Goal: Task Accomplishment & Management: Use online tool/utility

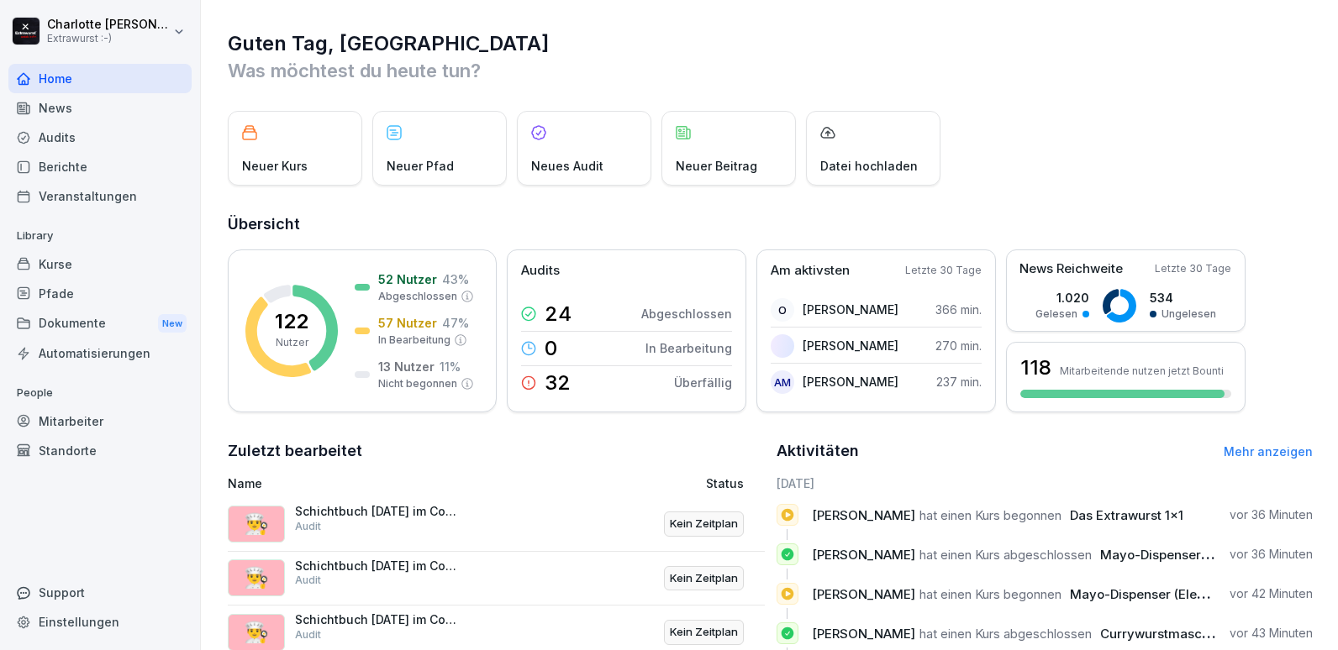
click at [52, 137] on div "Audits" at bounding box center [99, 137] width 183 height 29
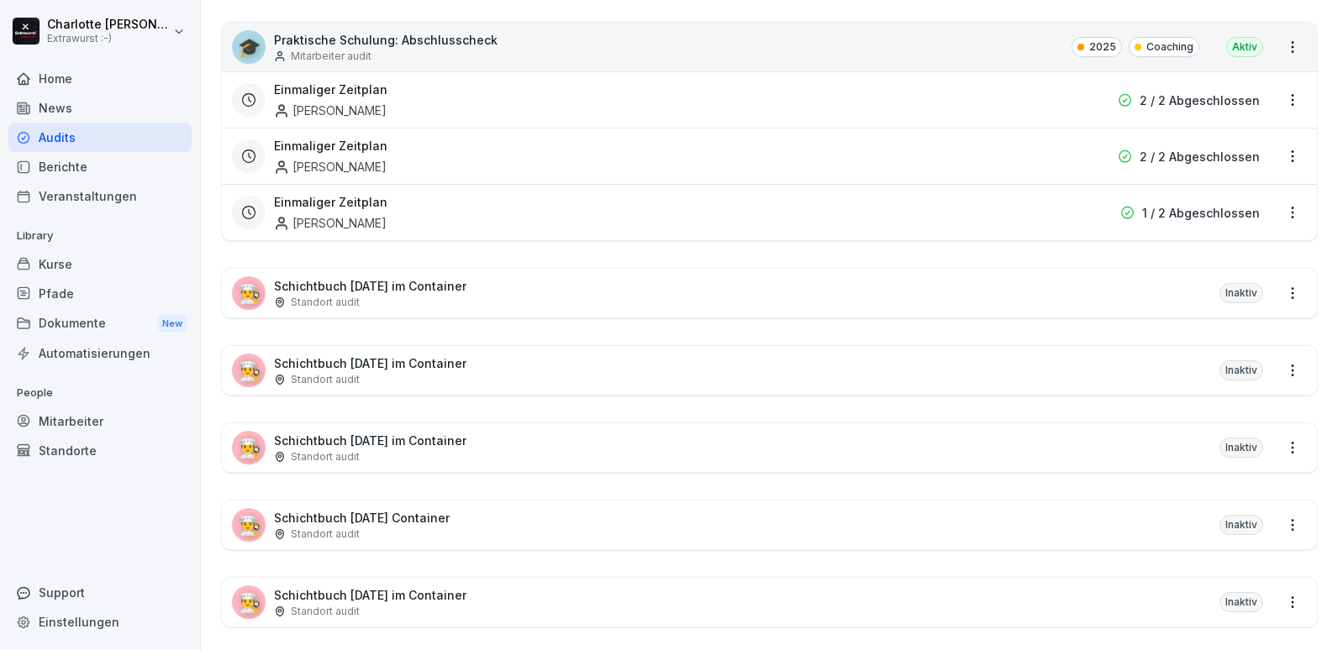
scroll to position [2323, 0]
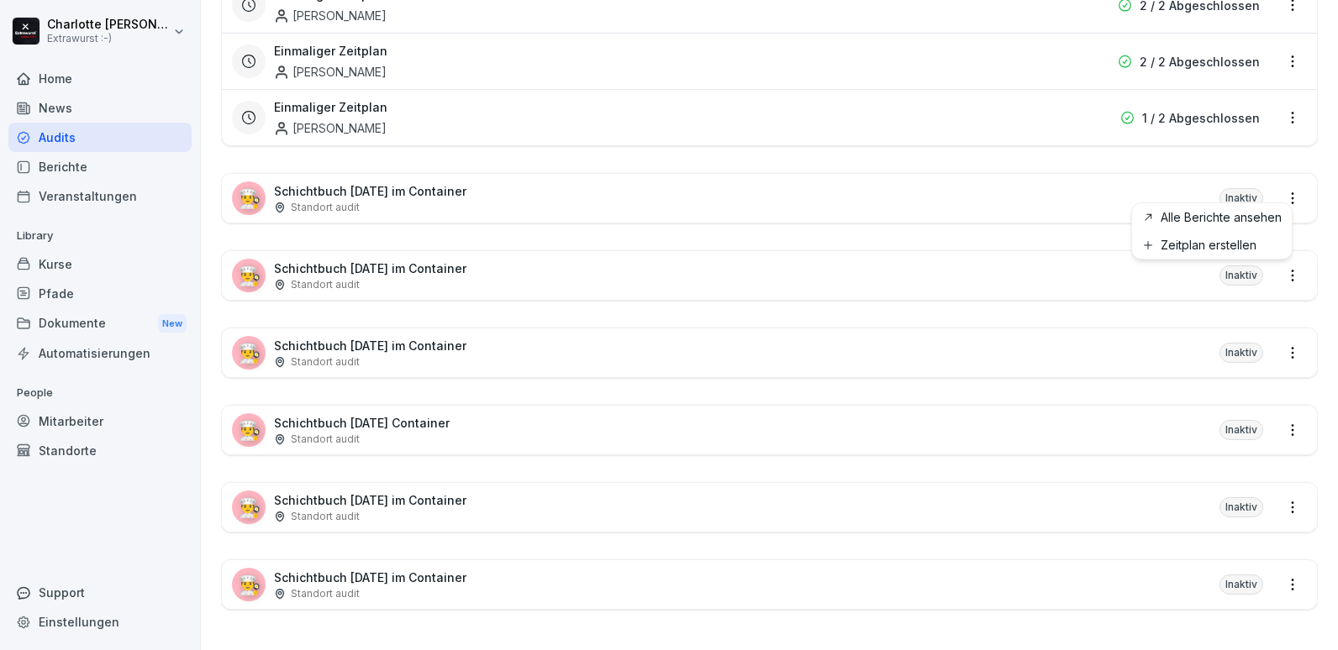
click at [1281, 188] on html "[PERSON_NAME] Extrawurst :-) Home News Audits Berichte Veranstaltungen Library …" at bounding box center [669, 325] width 1338 height 650
click at [1008, 188] on html "[PERSON_NAME] Extrawurst :-) Home News Audits Berichte Veranstaltungen Library …" at bounding box center [669, 325] width 1338 height 650
click at [1220, 188] on div "Inaktiv" at bounding box center [1241, 198] width 44 height 20
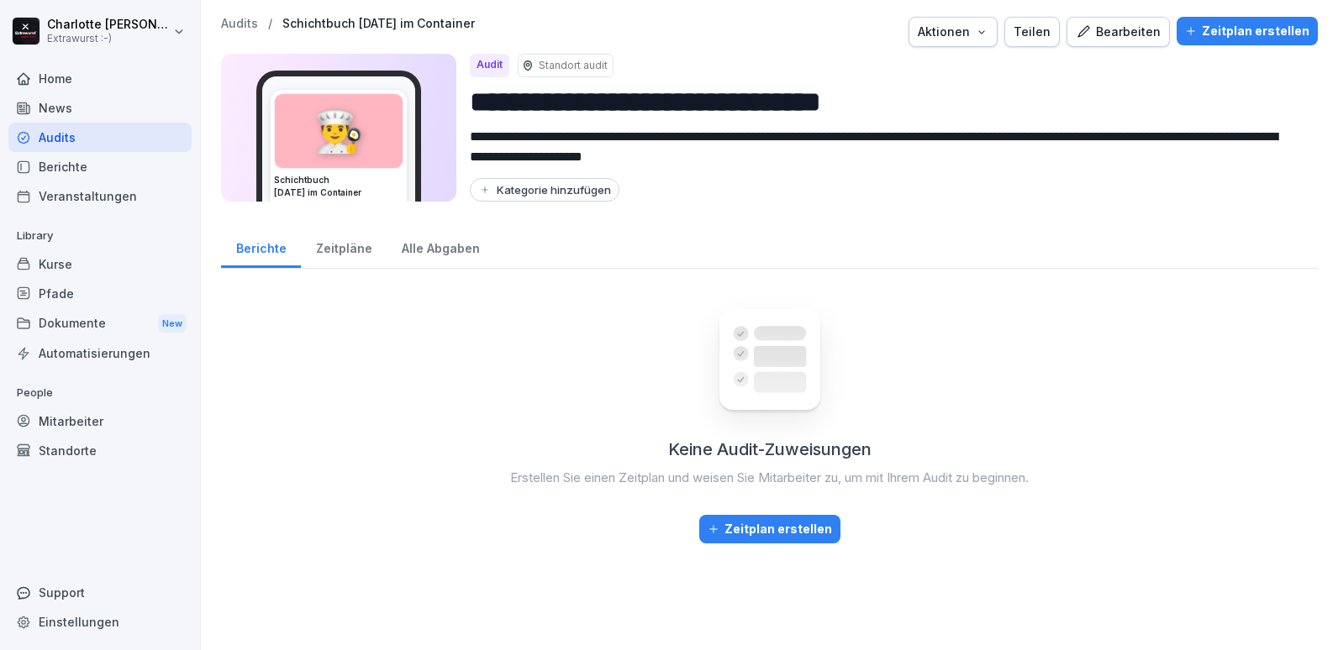
click at [229, 23] on p "Audits" at bounding box center [239, 24] width 37 height 14
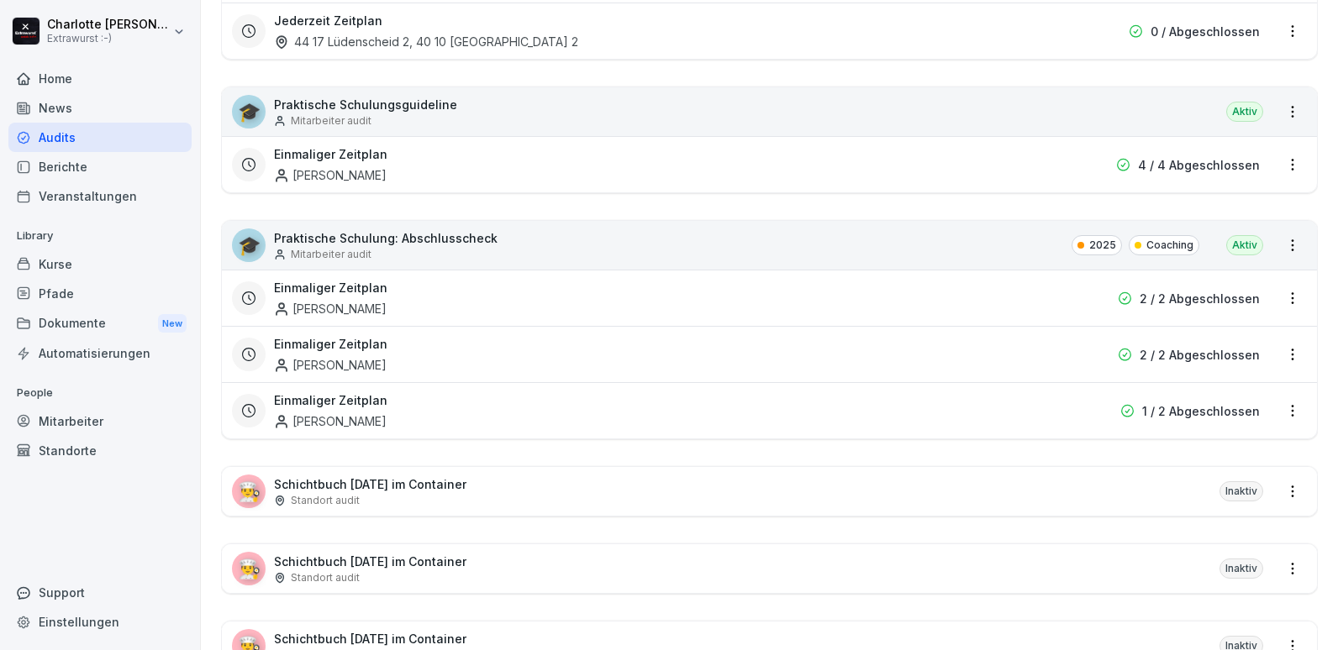
scroll to position [2323, 0]
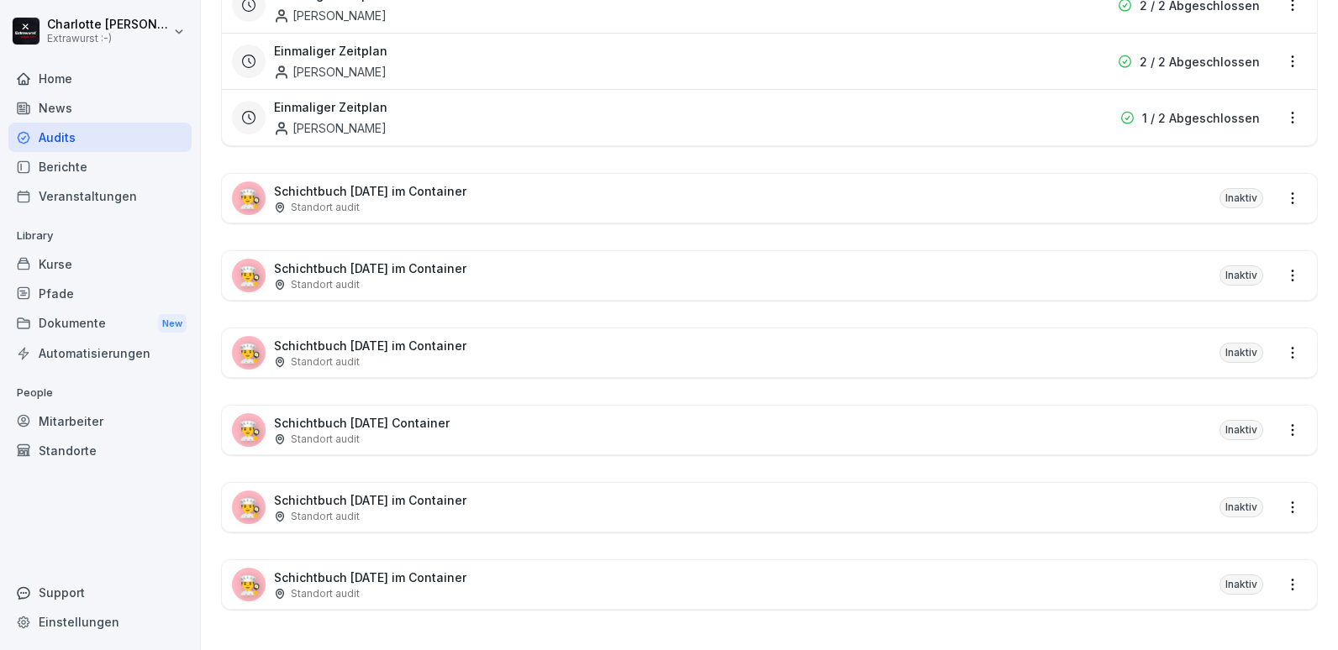
click at [339, 185] on p "Schichtbuch [DATE] im Container" at bounding box center [370, 191] width 192 height 18
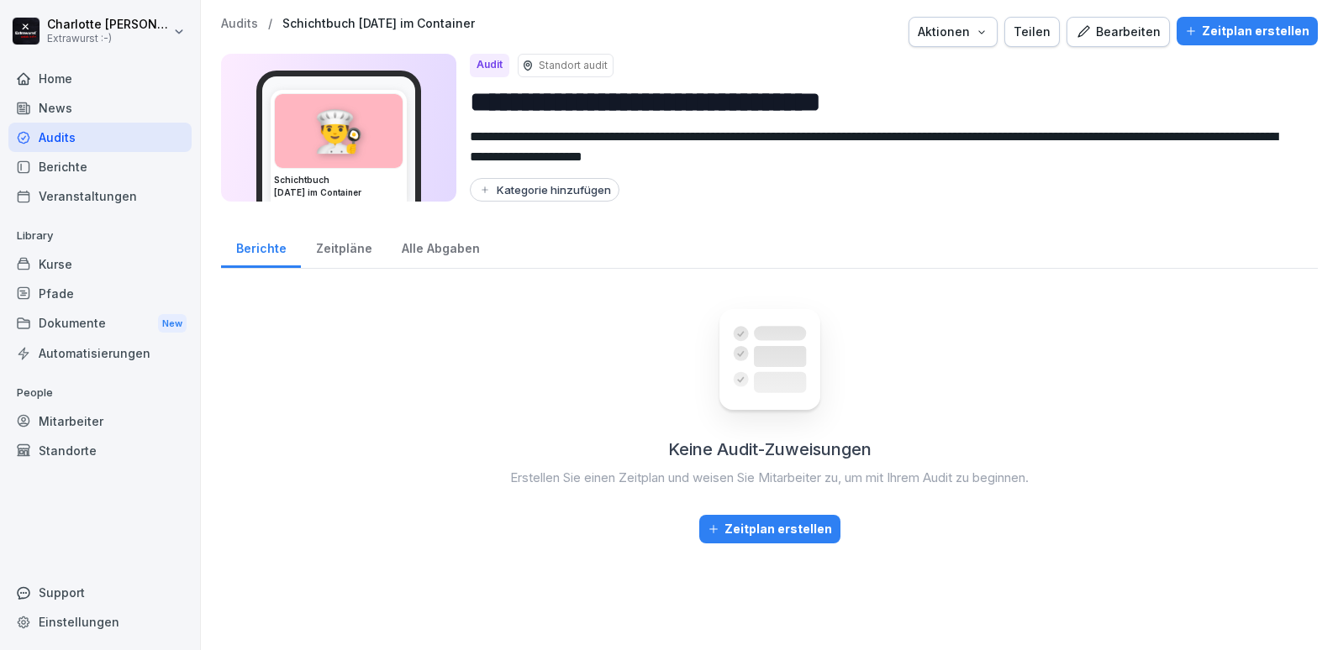
click at [1024, 31] on div "Teilen" at bounding box center [1031, 32] width 37 height 18
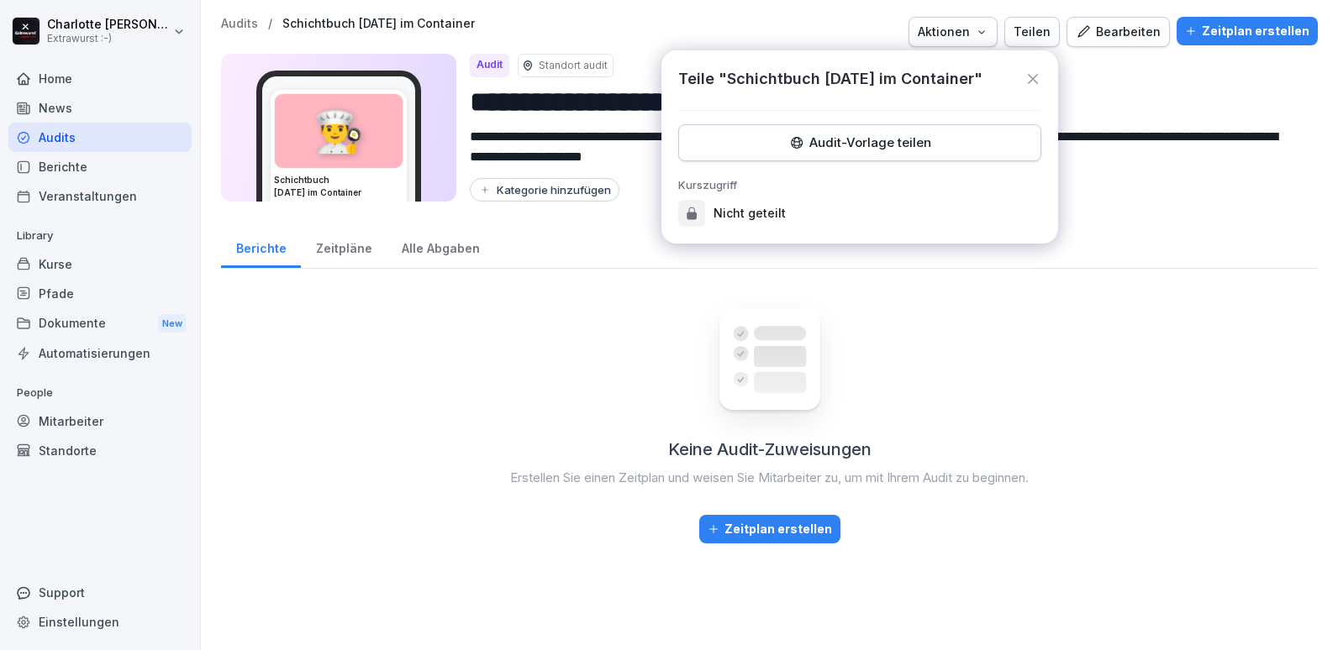
click at [831, 148] on div "Audit-Vorlage teilen" at bounding box center [859, 143] width 334 height 18
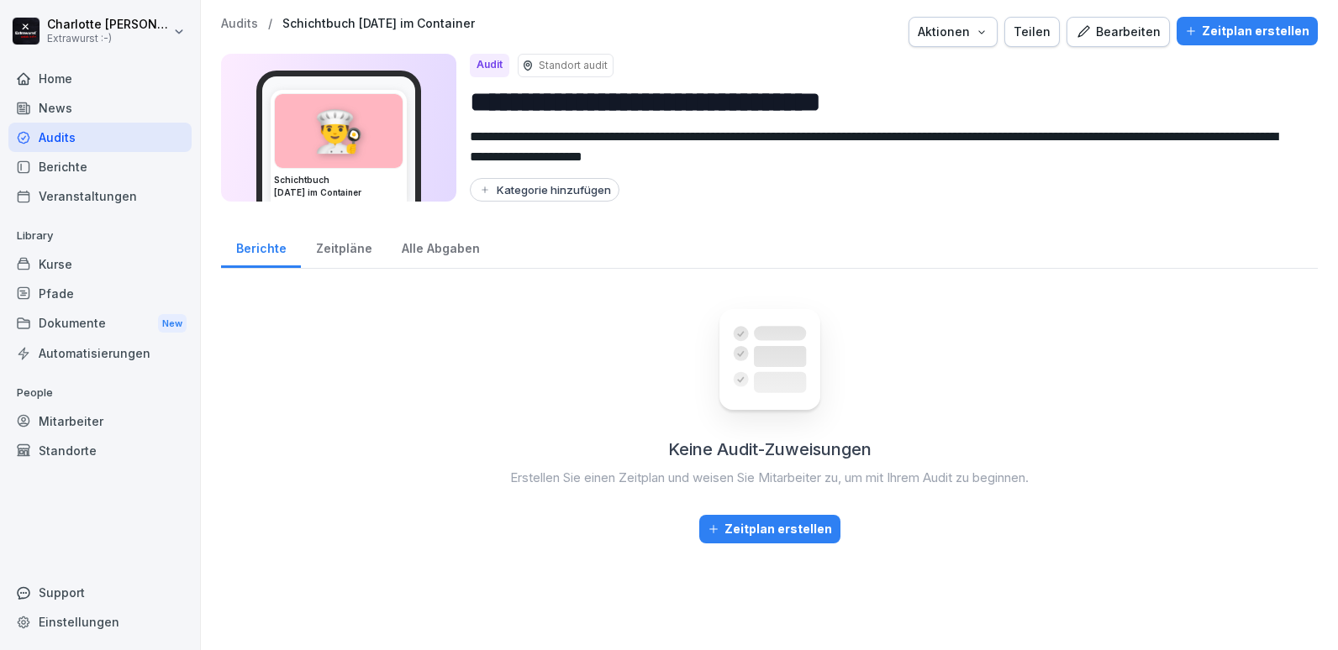
click at [959, 29] on div "Aktionen" at bounding box center [953, 32] width 71 height 18
click at [1105, 28] on div "Bearbeiten" at bounding box center [1118, 32] width 85 height 18
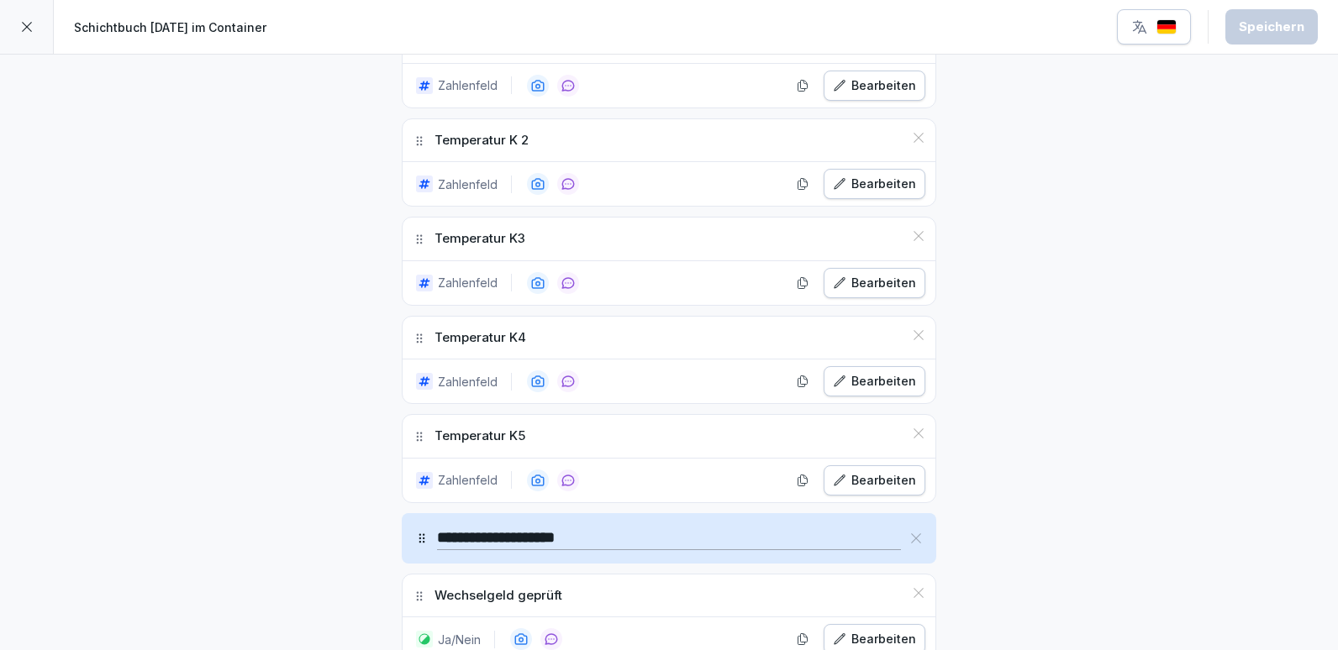
scroll to position [672, 0]
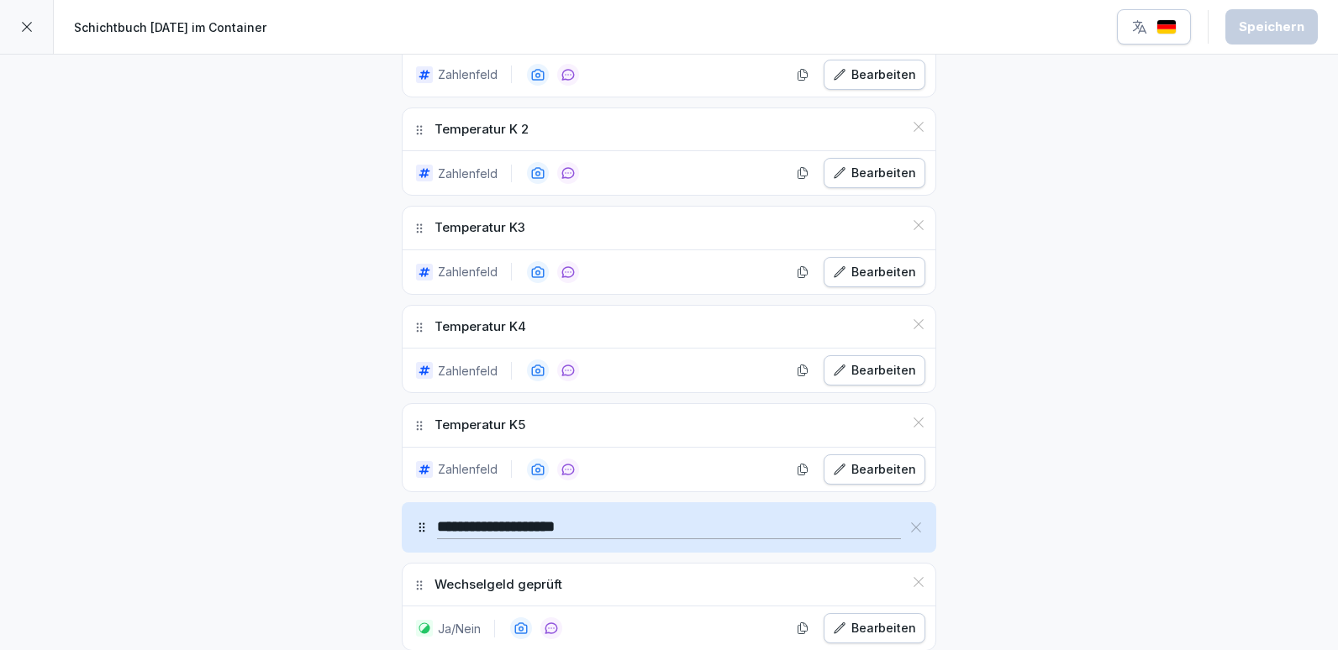
click at [848, 78] on div "Bearbeiten" at bounding box center [874, 75] width 83 height 18
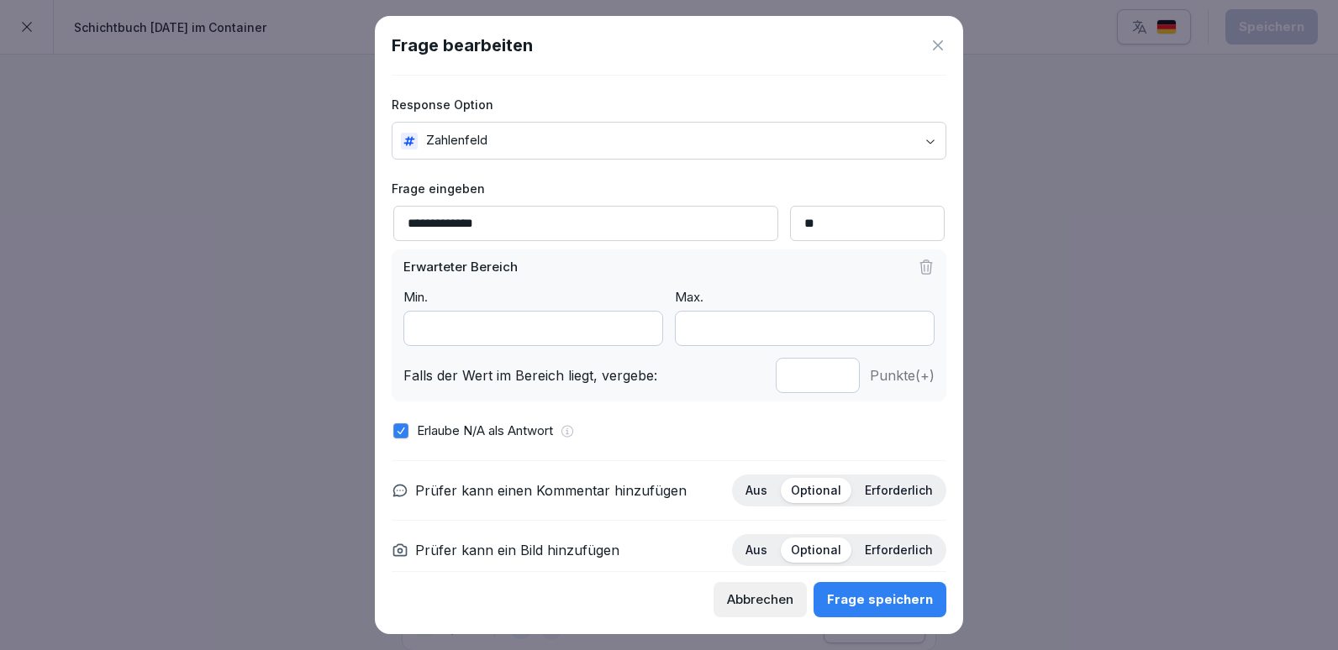
drag, startPoint x: 733, startPoint y: 324, endPoint x: 627, endPoint y: 321, distance: 105.9
click at [627, 321] on div "Min. * Max. ***" at bounding box center [668, 317] width 531 height 58
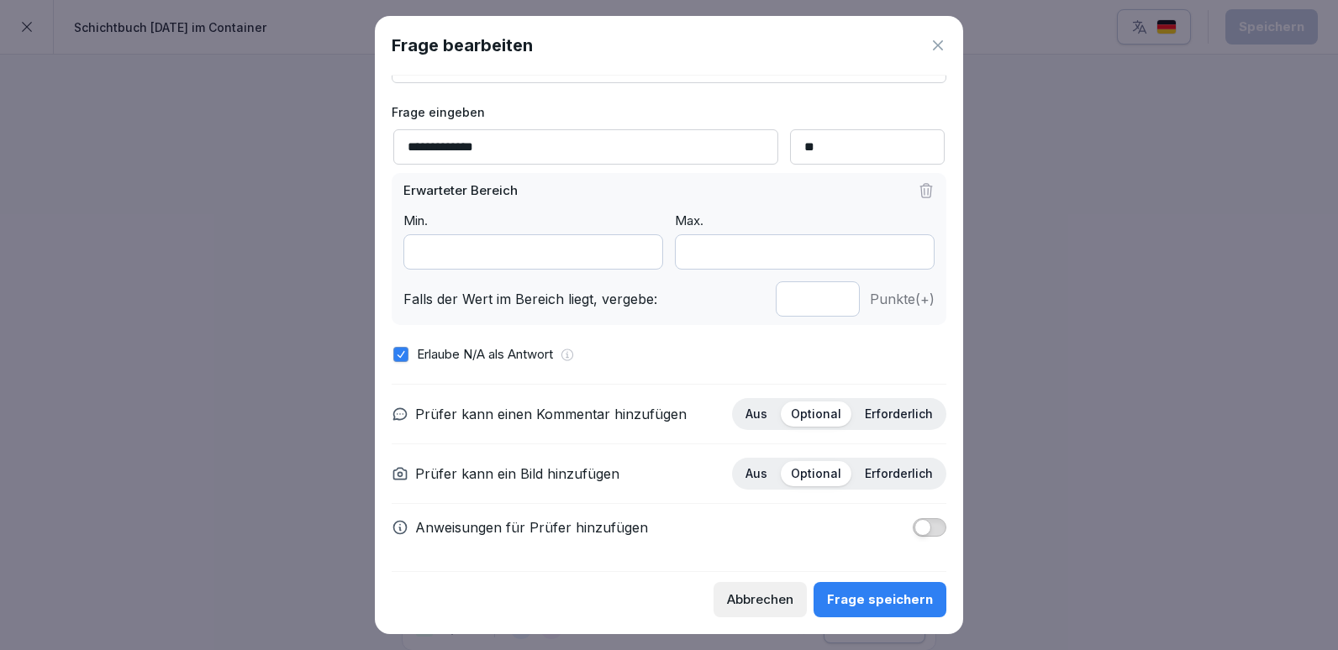
type input "*"
click at [926, 530] on button "button" at bounding box center [930, 527] width 34 height 18
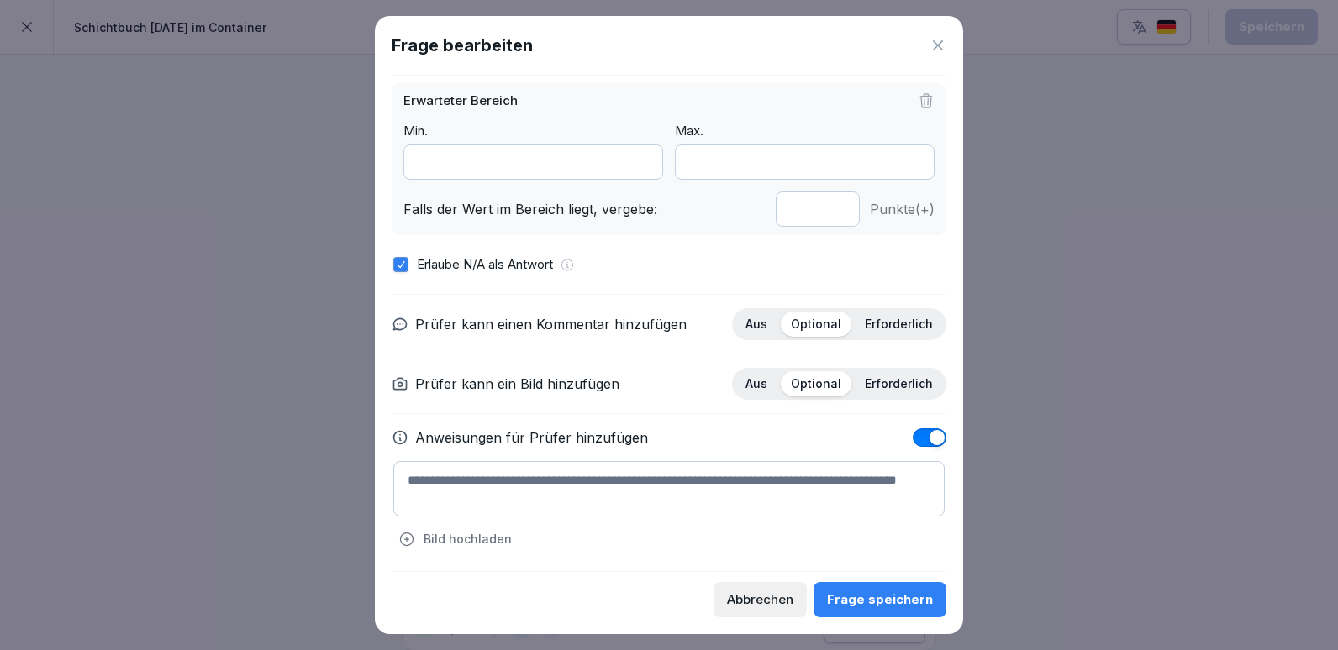
scroll to position [168, 0]
click at [888, 603] on div "Frage speichern" at bounding box center [880, 600] width 106 height 18
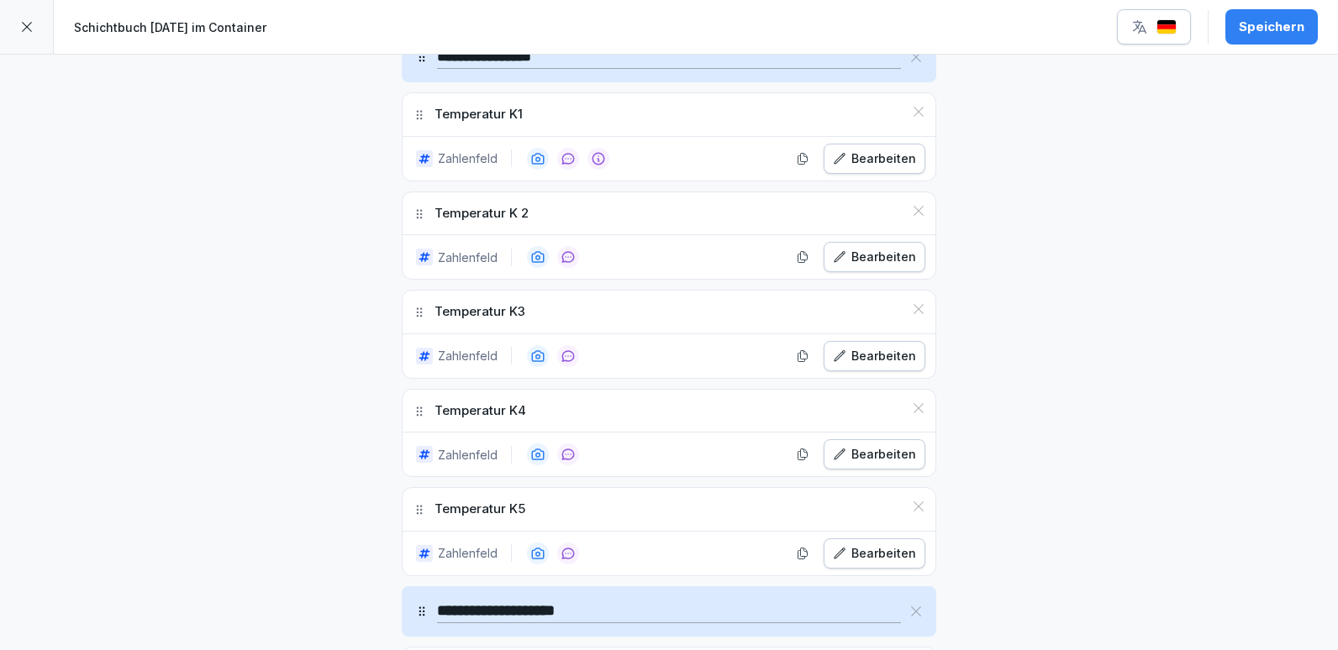
scroll to position [420, 0]
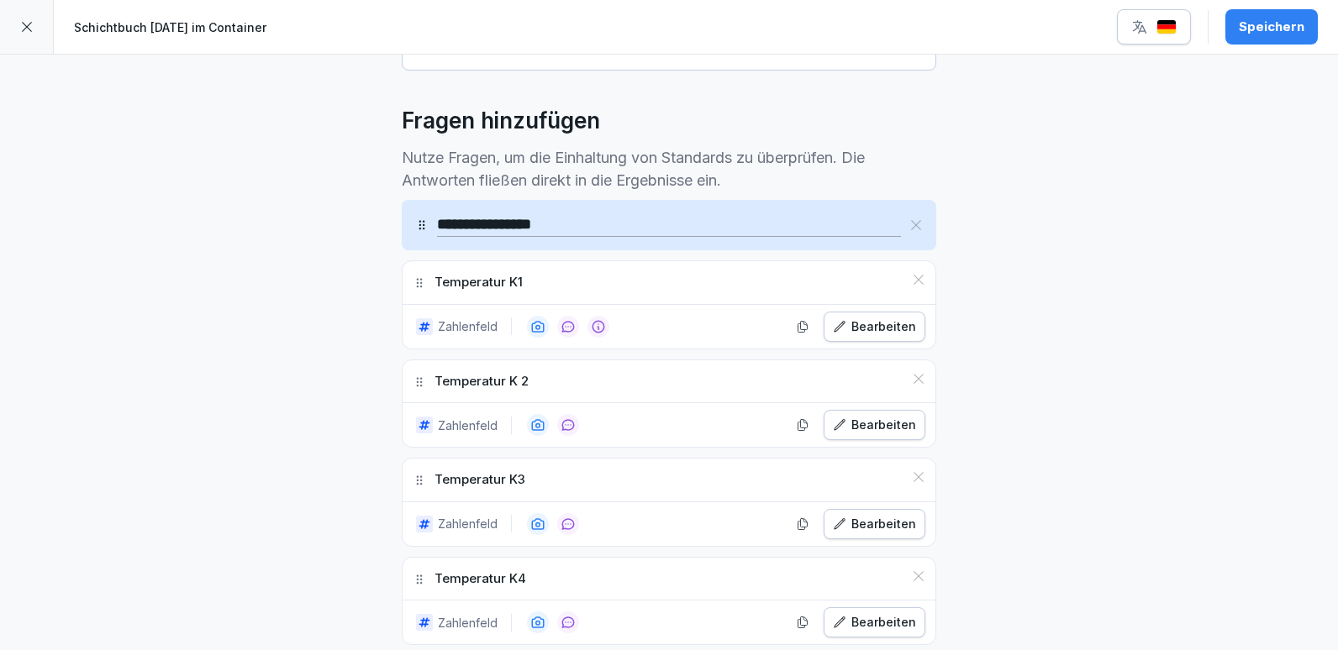
click at [874, 337] on button "Bearbeiten" at bounding box center [875, 327] width 102 height 30
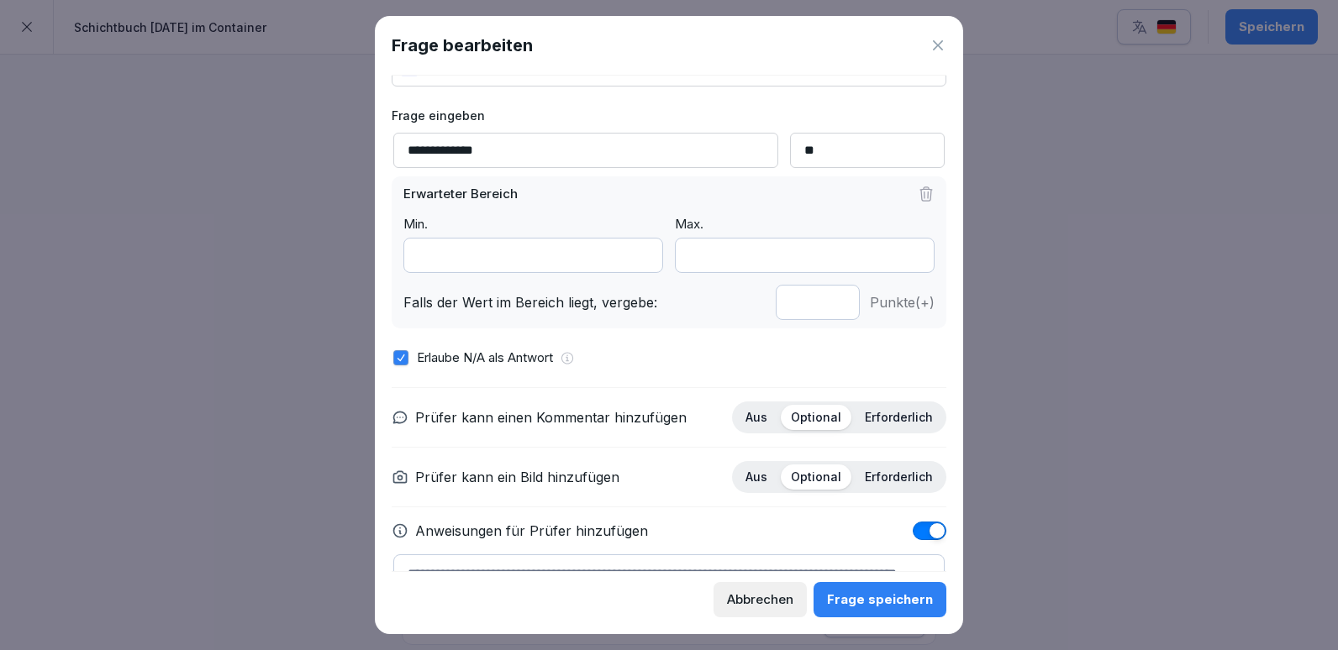
scroll to position [168, 0]
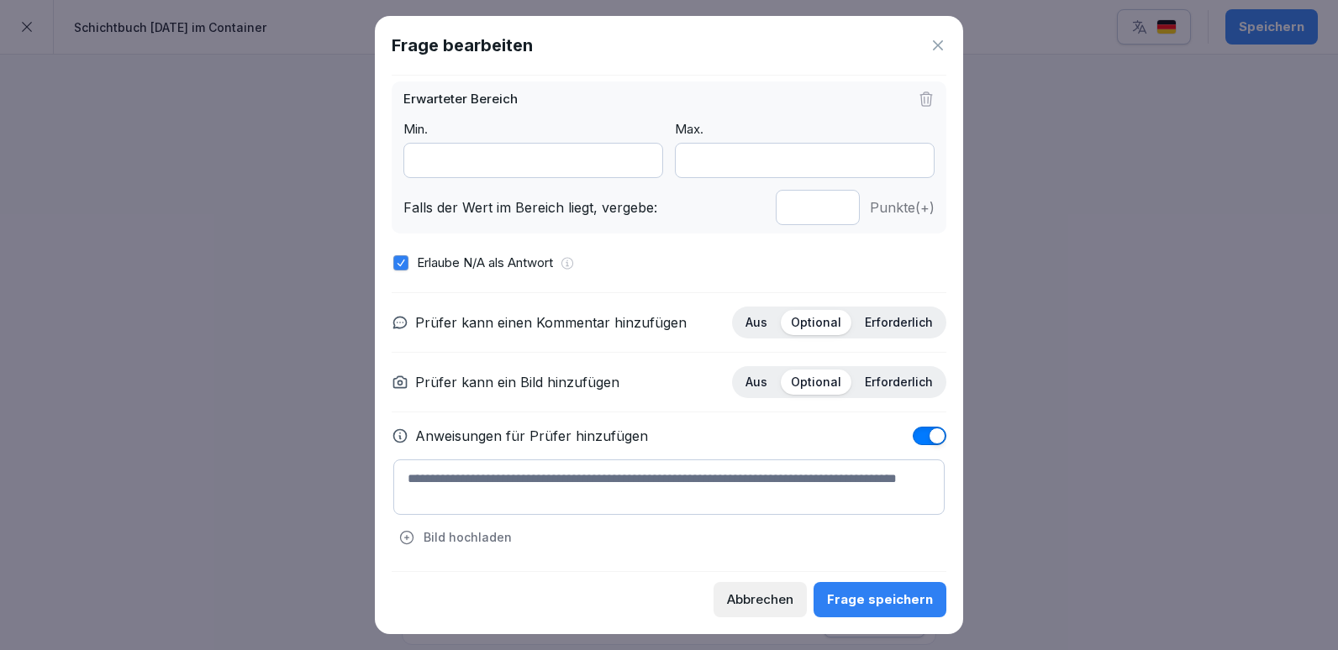
click at [419, 482] on textarea at bounding box center [668, 487] width 551 height 55
click at [942, 50] on icon at bounding box center [938, 45] width 10 height 10
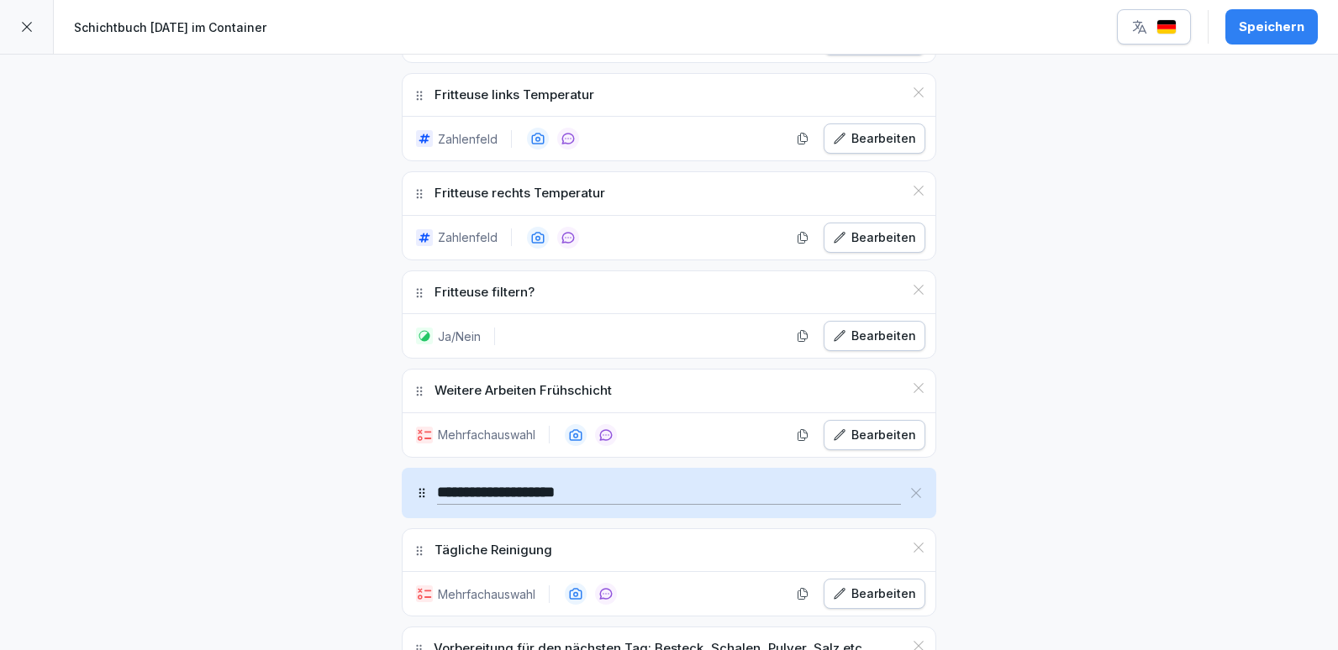
scroll to position [1597, 0]
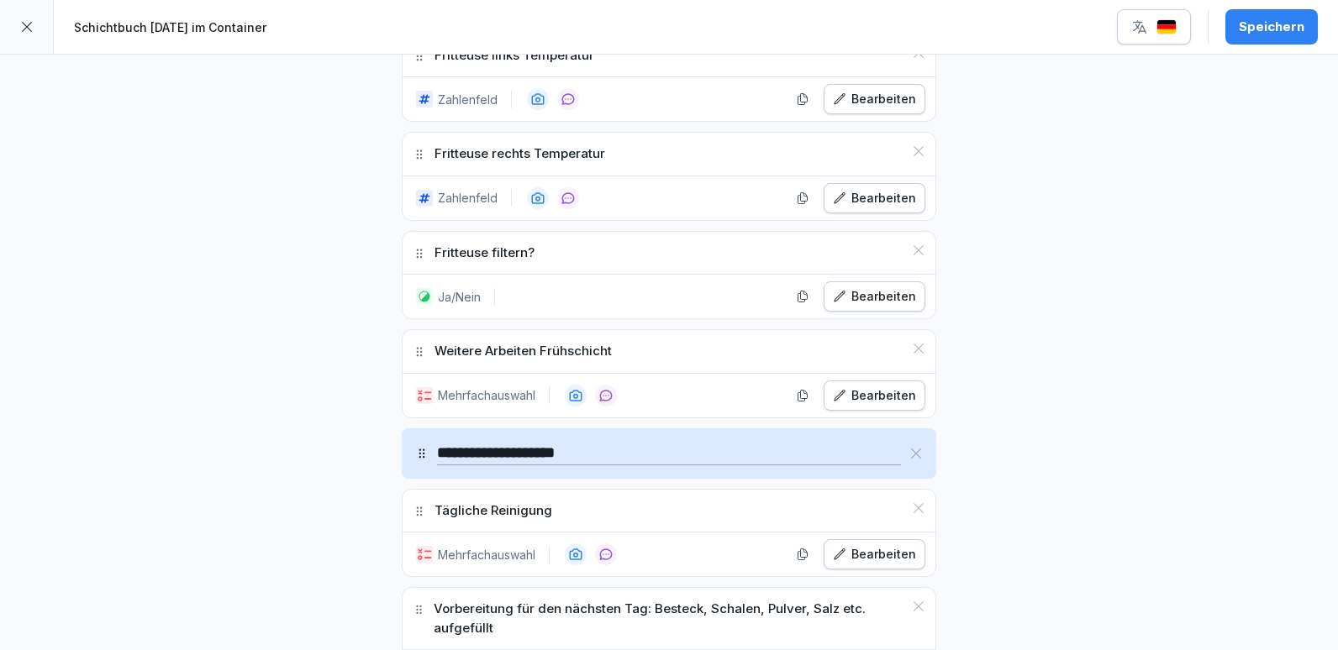
click at [860, 398] on div "Bearbeiten" at bounding box center [874, 396] width 83 height 18
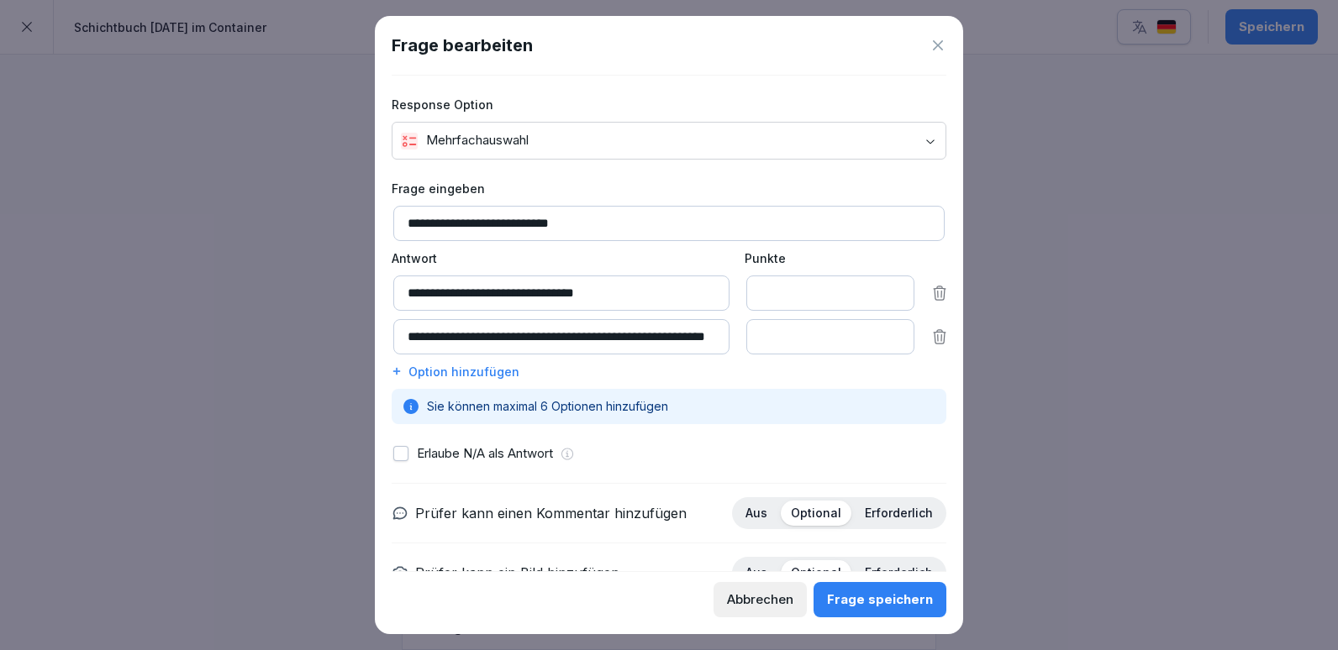
click at [931, 48] on icon at bounding box center [937, 45] width 17 height 17
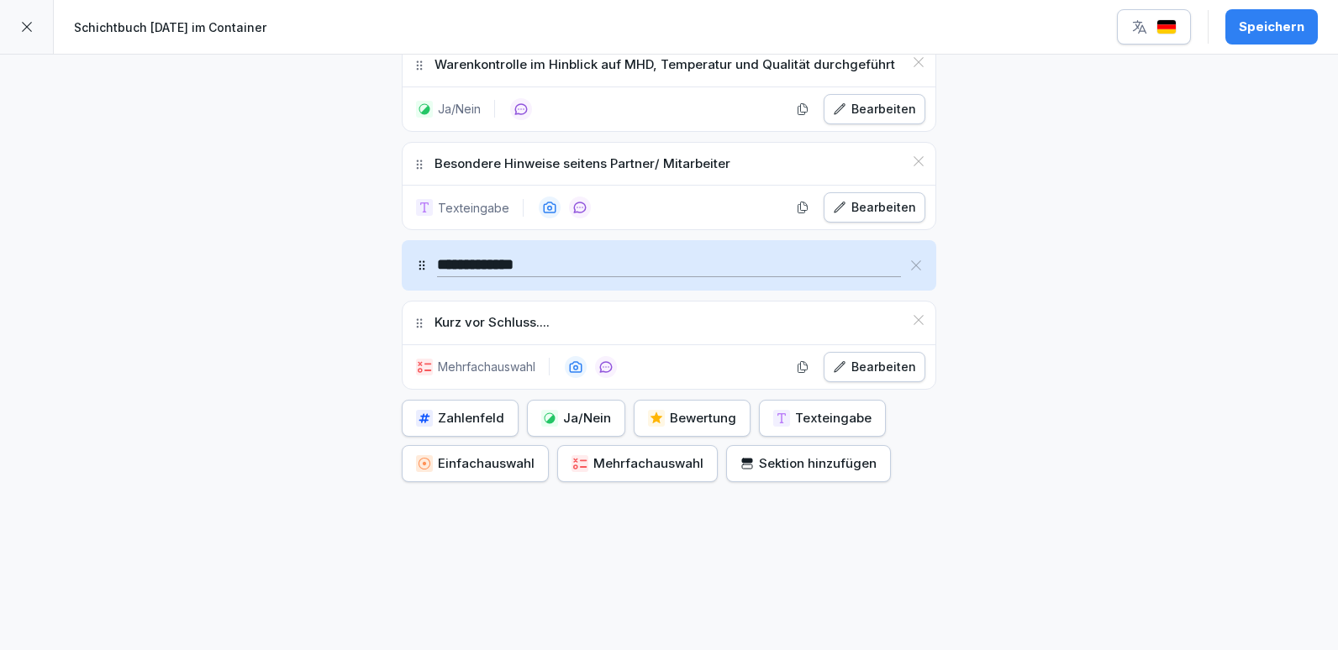
scroll to position [3122, 0]
click at [855, 358] on div "Bearbeiten" at bounding box center [874, 367] width 83 height 18
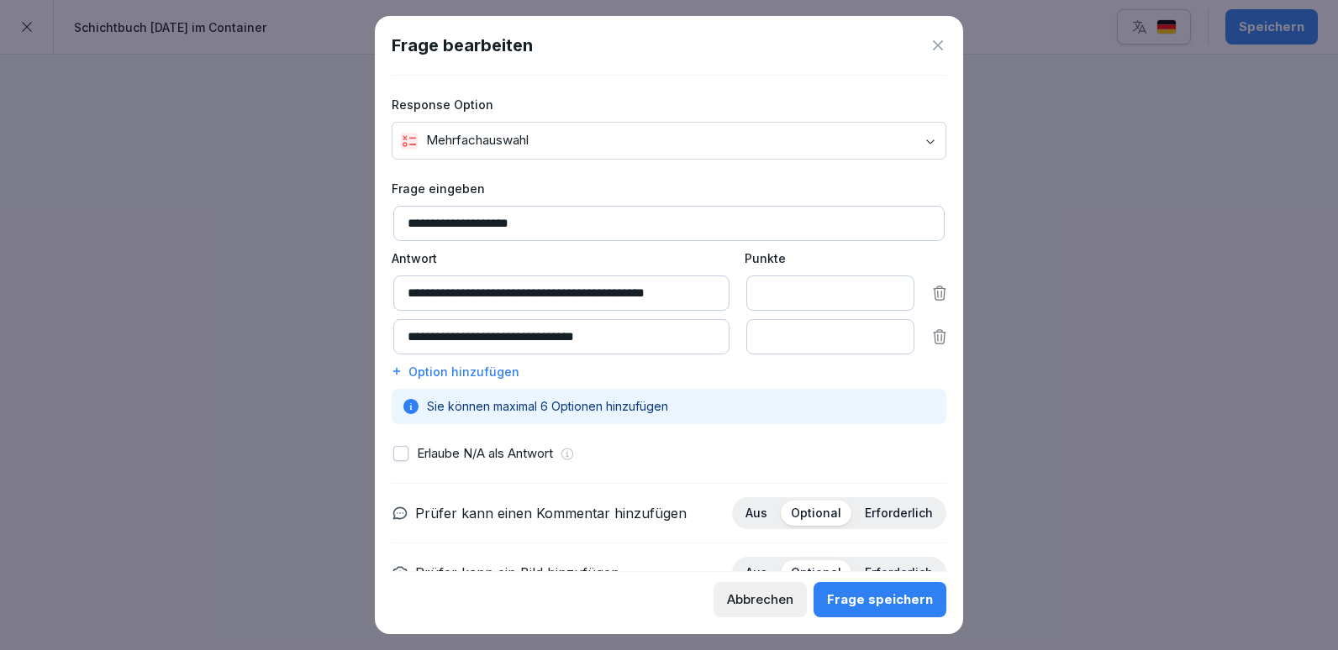
click at [931, 50] on icon at bounding box center [937, 45] width 17 height 17
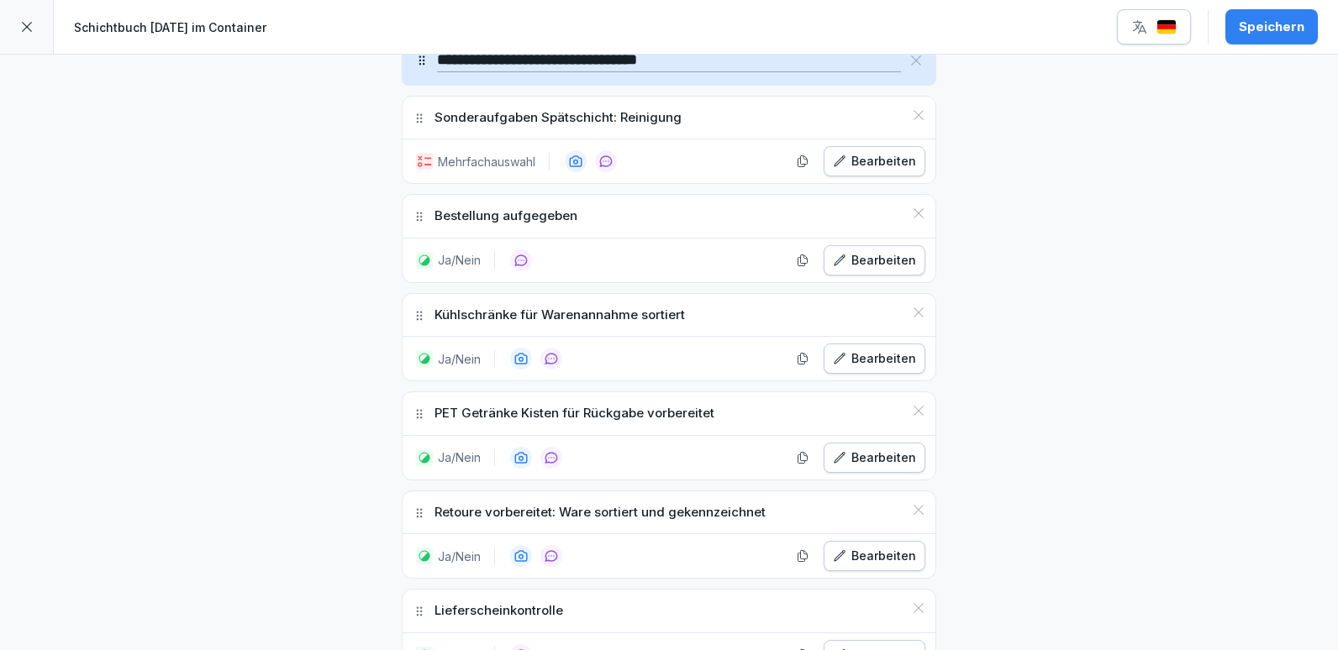
scroll to position [2281, 0]
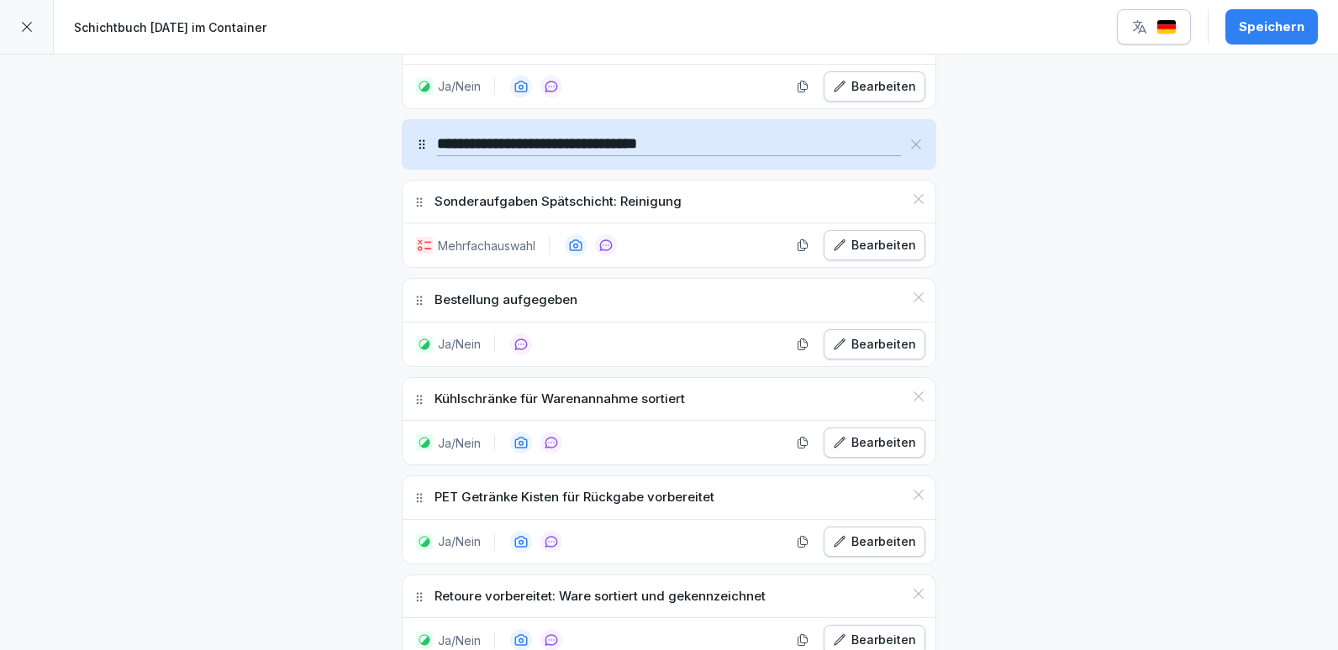
click at [848, 345] on div "Bearbeiten" at bounding box center [874, 344] width 83 height 18
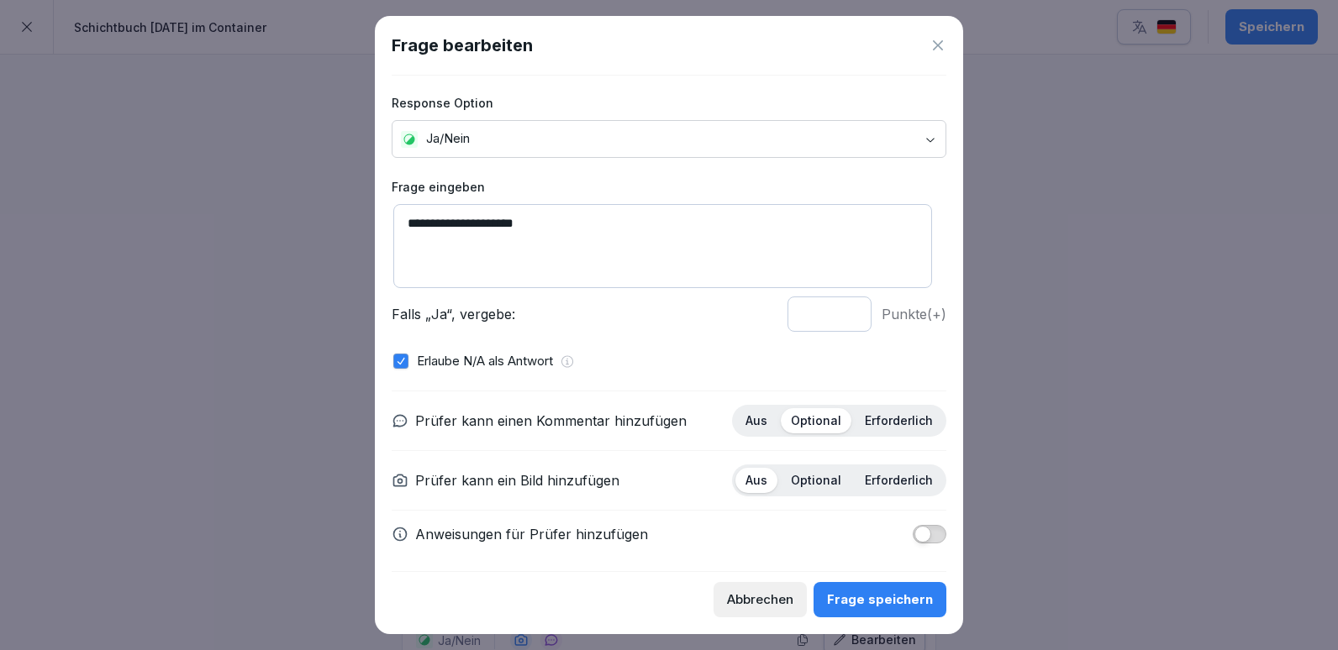
scroll to position [0, 0]
click at [938, 47] on icon at bounding box center [937, 45] width 17 height 17
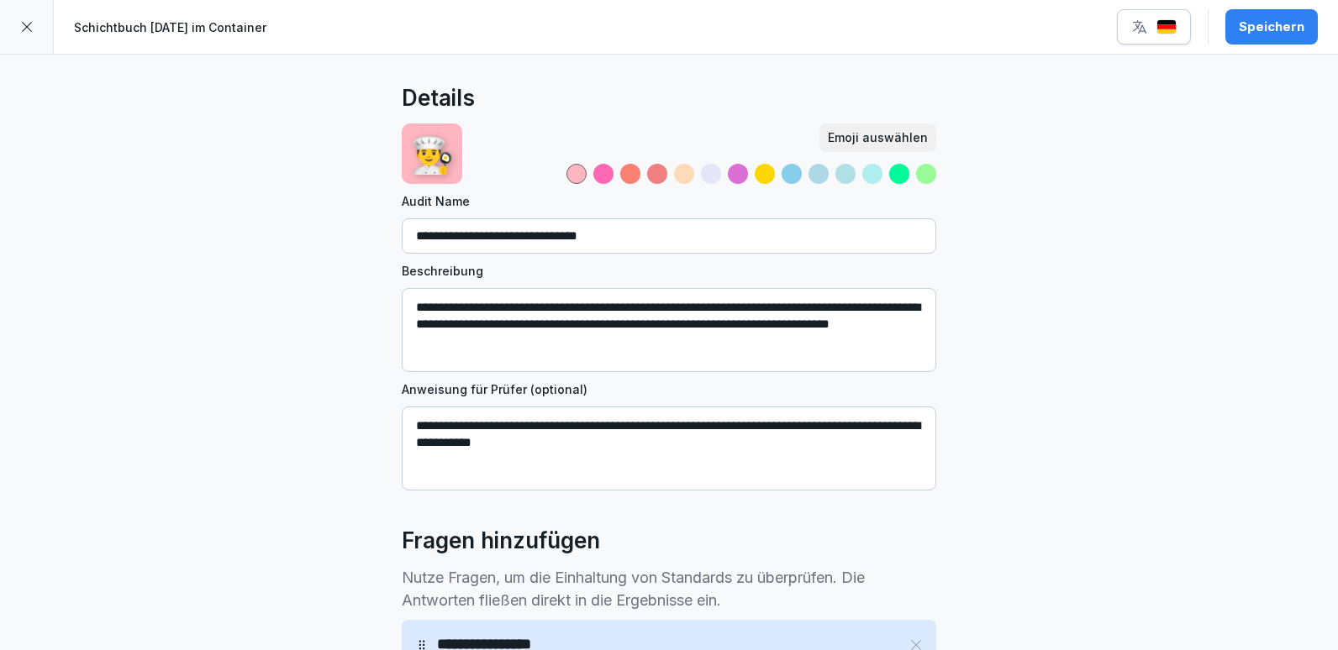
click at [883, 132] on div "Emoji auswählen" at bounding box center [878, 138] width 100 height 18
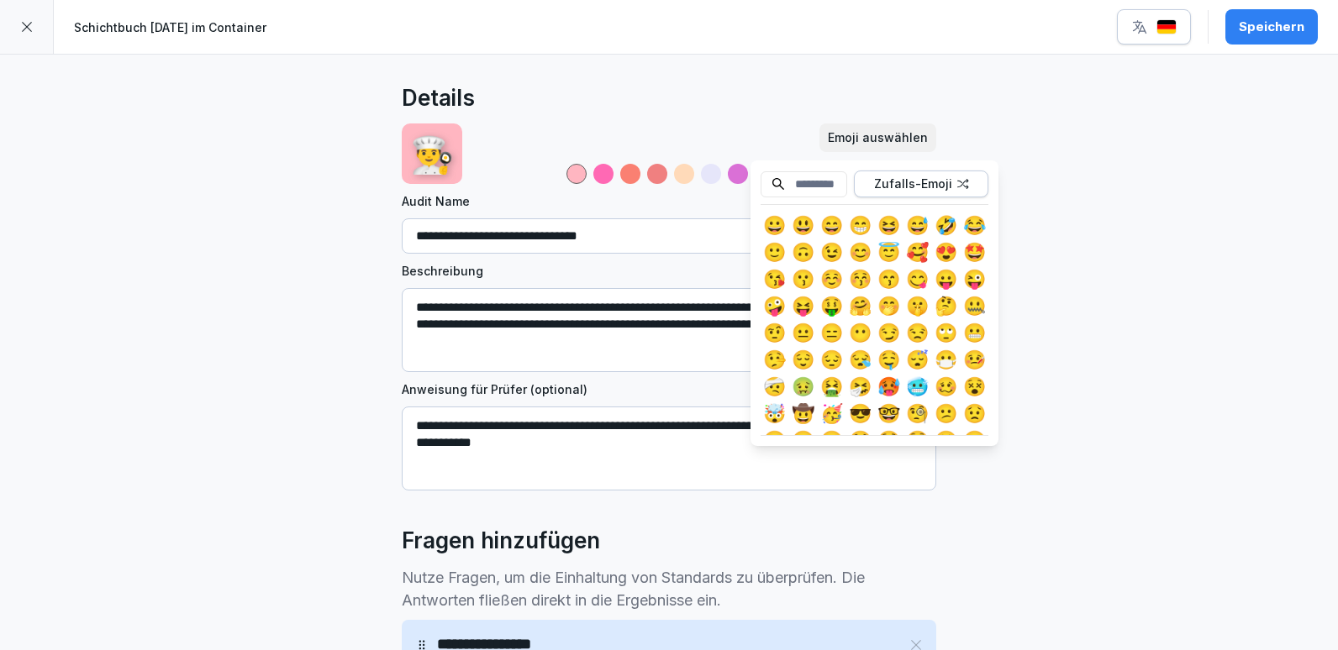
click at [813, 192] on input at bounding box center [803, 184] width 87 height 26
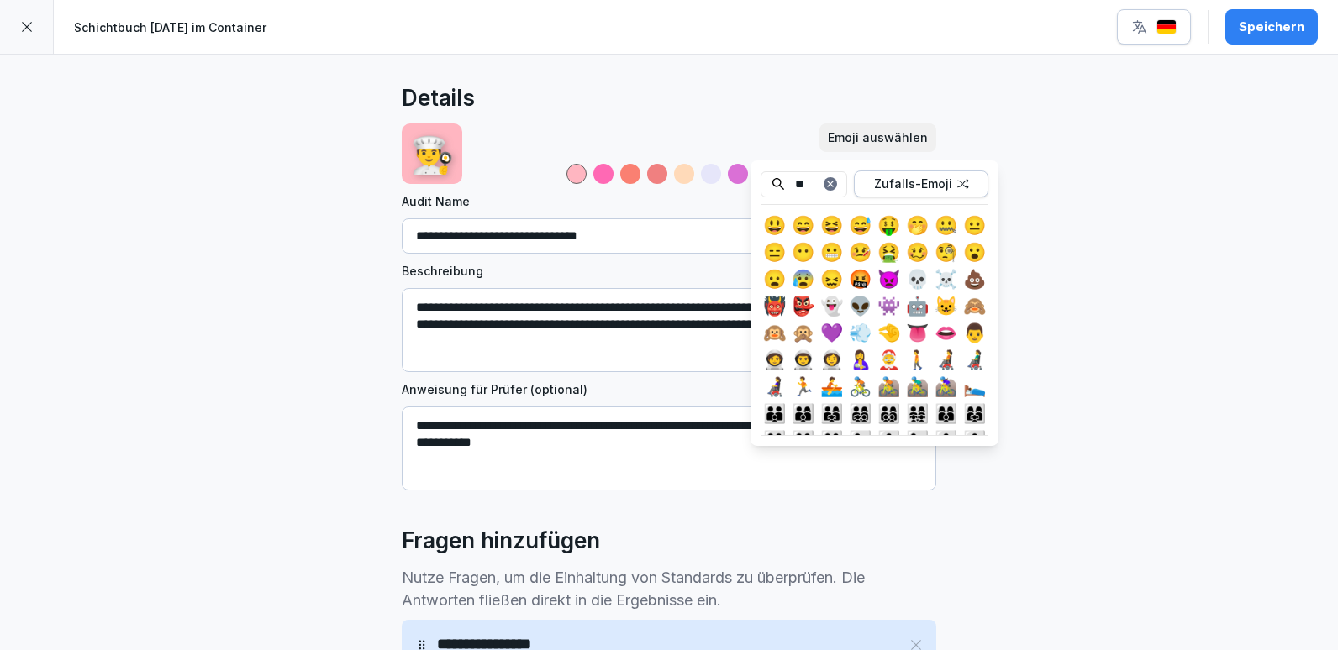
type input "**"
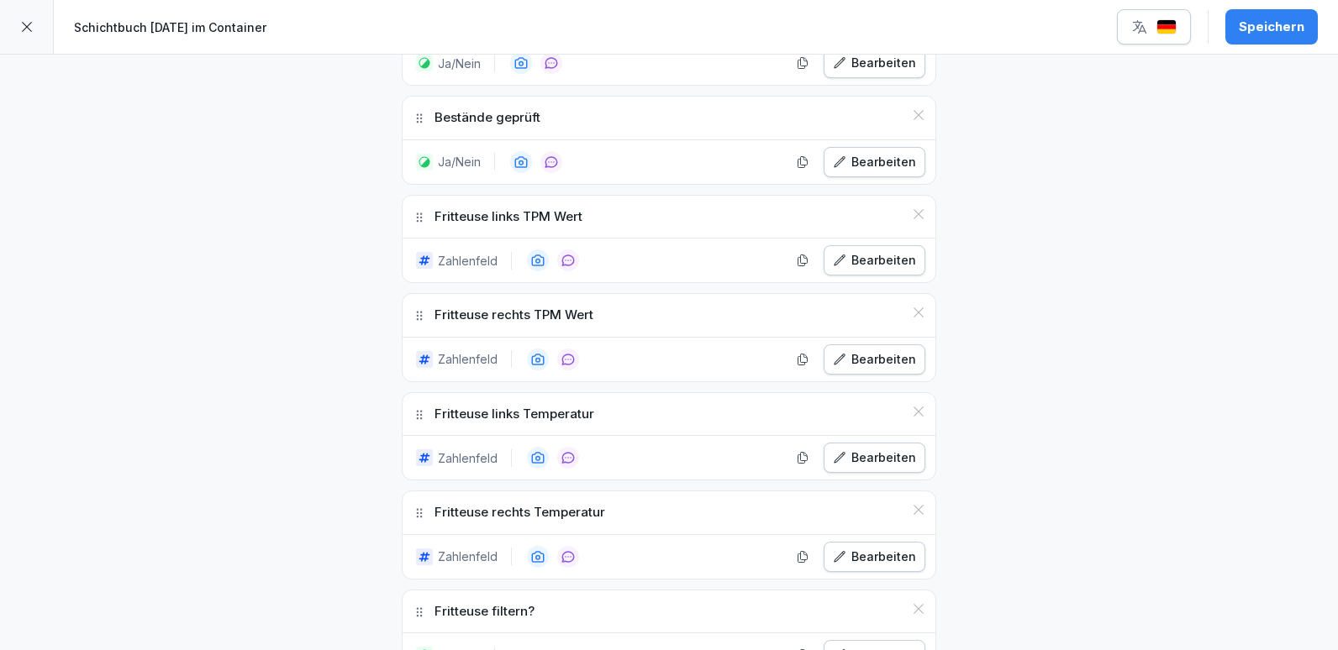
scroll to position [1260, 0]
